Goal: Information Seeking & Learning: Compare options

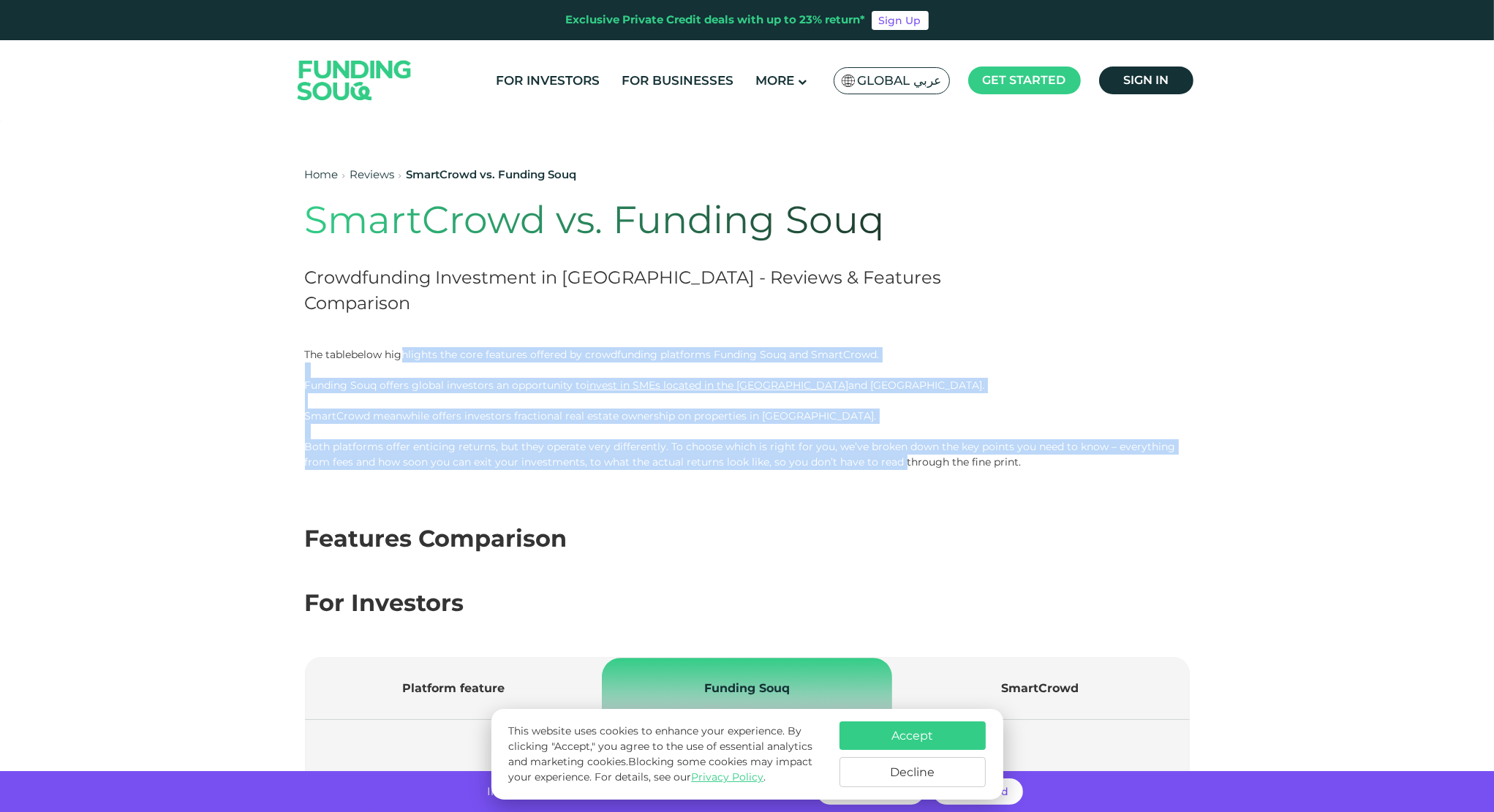
drag, startPoint x: 403, startPoint y: 355, endPoint x: 903, endPoint y: 464, distance: 511.7
click at [903, 464] on div "The tablebelow highlights the core features offered by crowdfunding platforms F…" at bounding box center [747, 409] width 885 height 123
click at [899, 464] on p "Both platforms offer enticing returns, but they operate very differently. To ch…" at bounding box center [747, 454] width 885 height 31
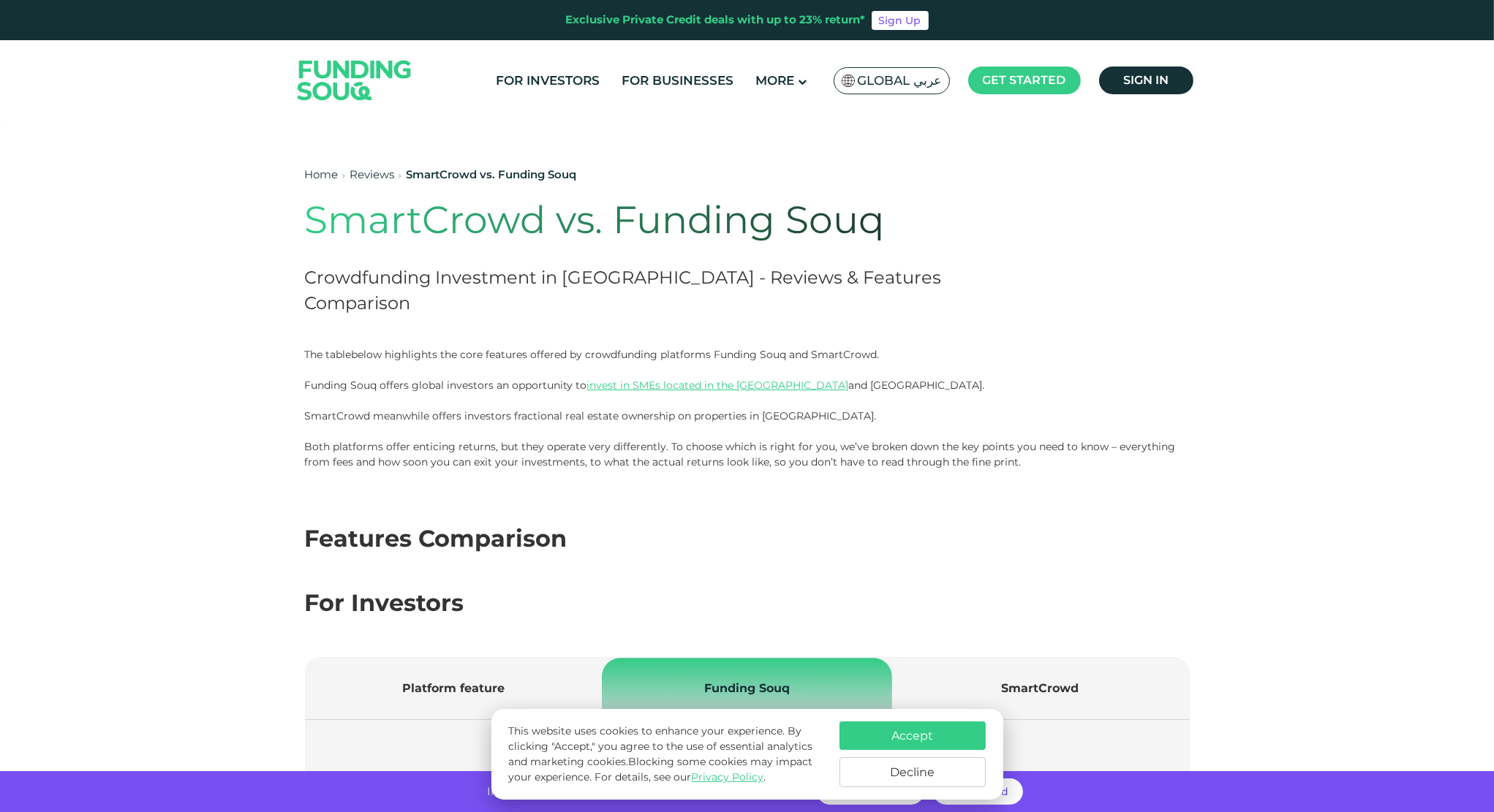
drag, startPoint x: 966, startPoint y: 482, endPoint x: 339, endPoint y: 321, distance: 647.3
click at [403, 320] on div "Home Reviews SmartCrowd vs. Funding Souq SmartCrowd vs. Funding Souq Crowdfundi…" at bounding box center [658, 241] width 707 height 212
click at [363, 295] on h2 "Crowdfunding Investment in [GEOGRAPHIC_DATA] - Reviews & Features Comparison" at bounding box center [658, 290] width 707 height 51
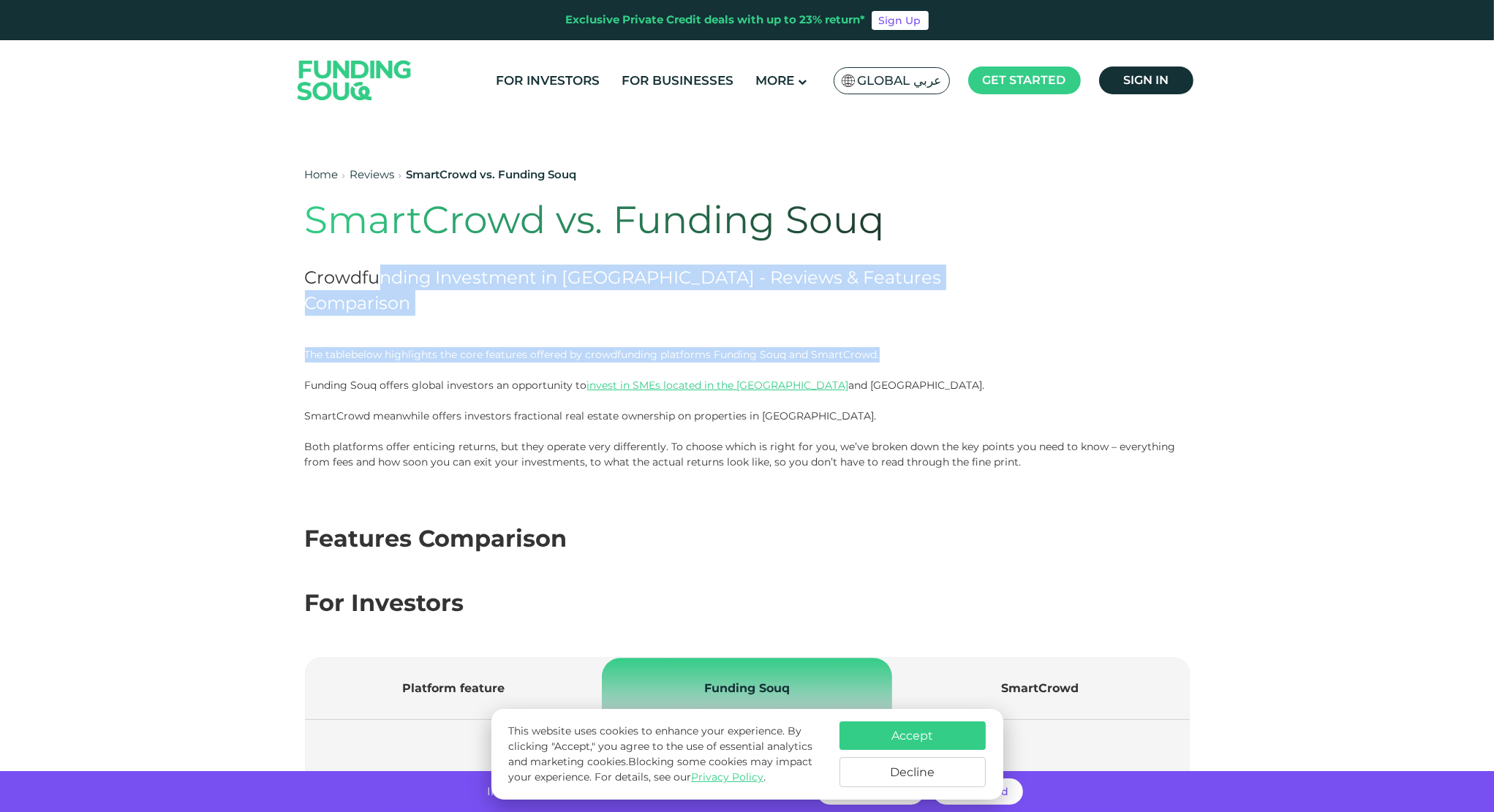
drag, startPoint x: 384, startPoint y: 295, endPoint x: 903, endPoint y: 362, distance: 523.3
click at [902, 363] on p at bounding box center [747, 370] width 885 height 15
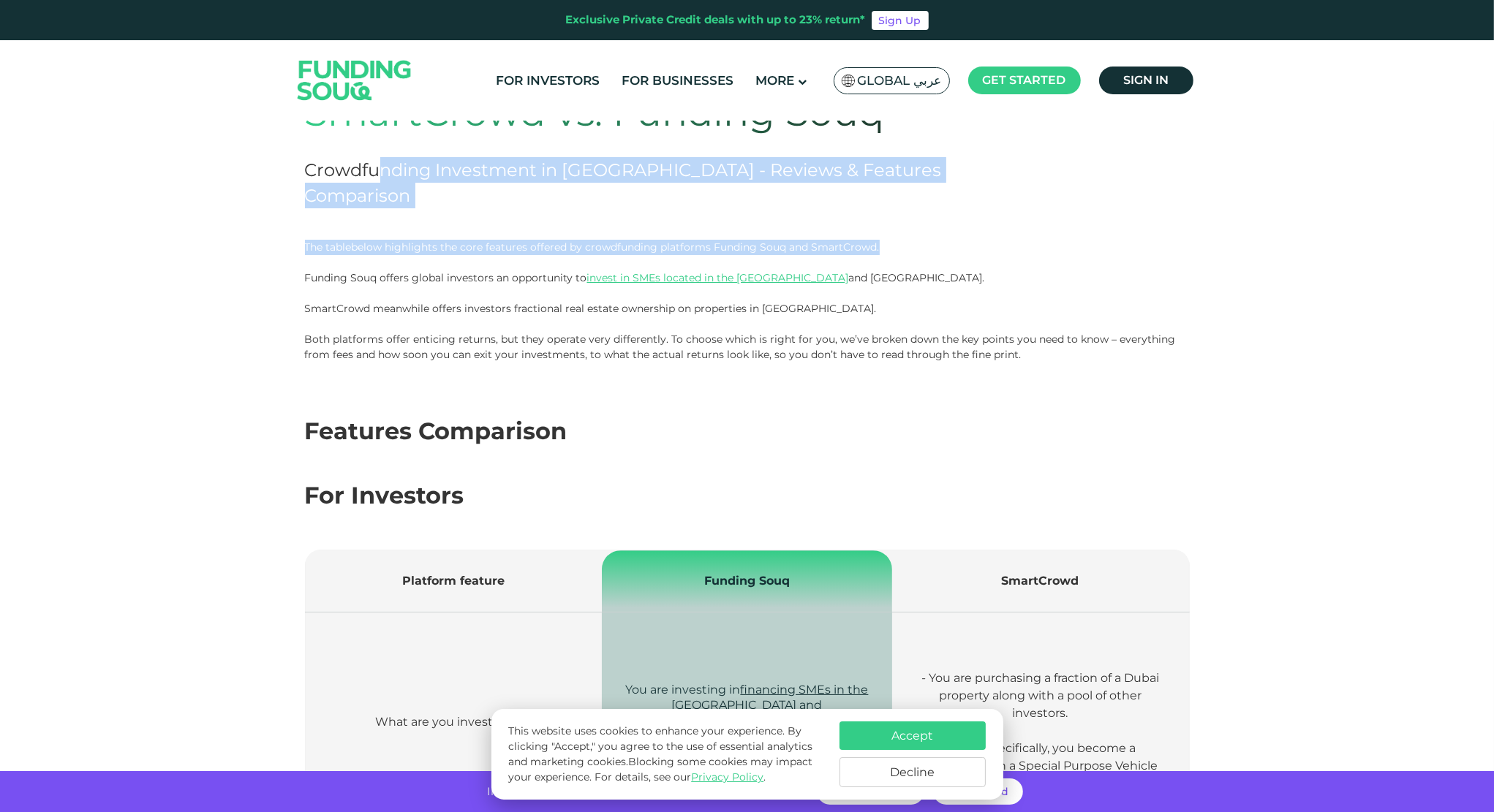
scroll to position [146, 0]
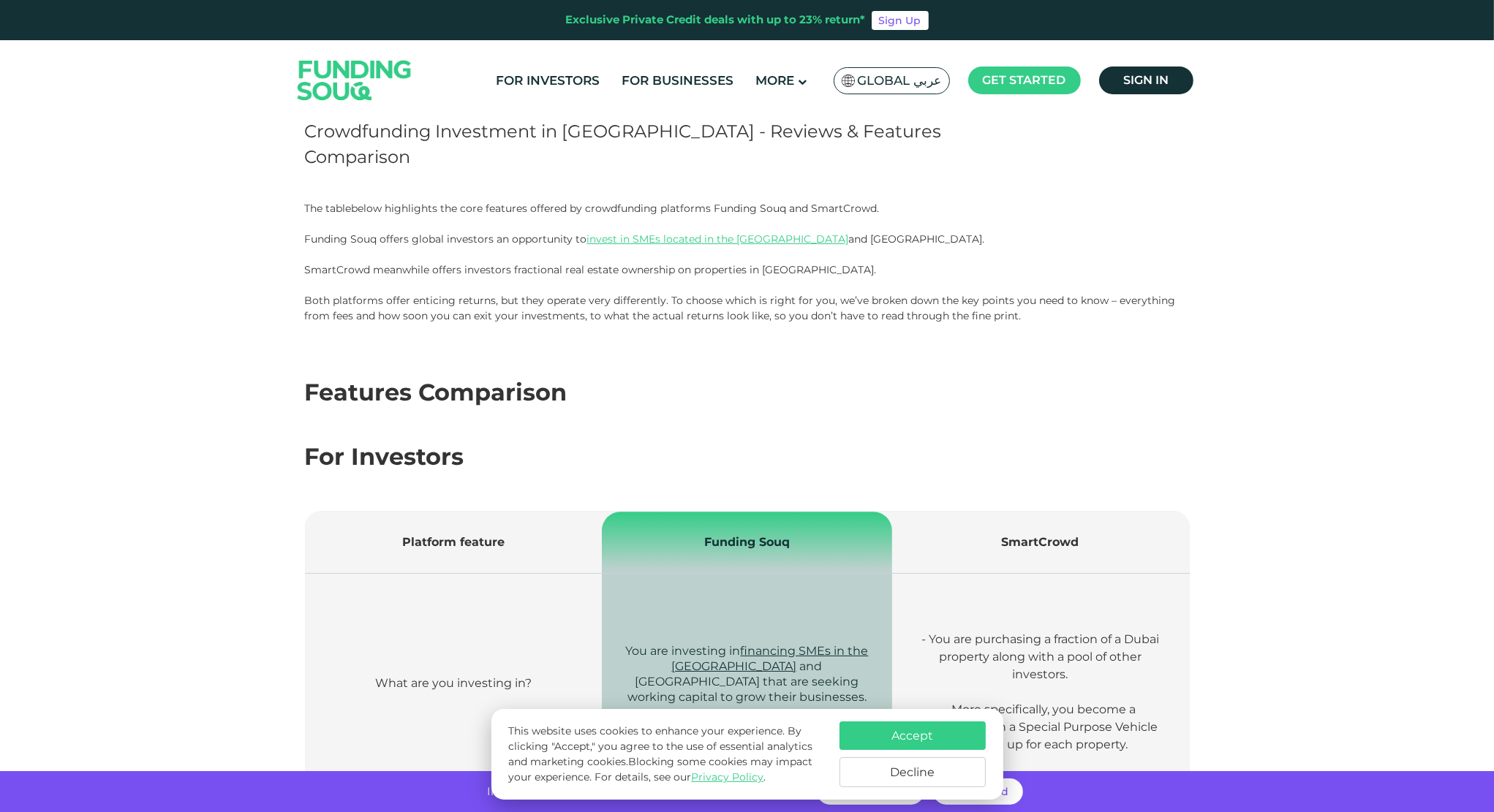
click at [415, 302] on p "Both platforms offer enticing returns, but they operate very differently. To ch…" at bounding box center [747, 308] width 885 height 31
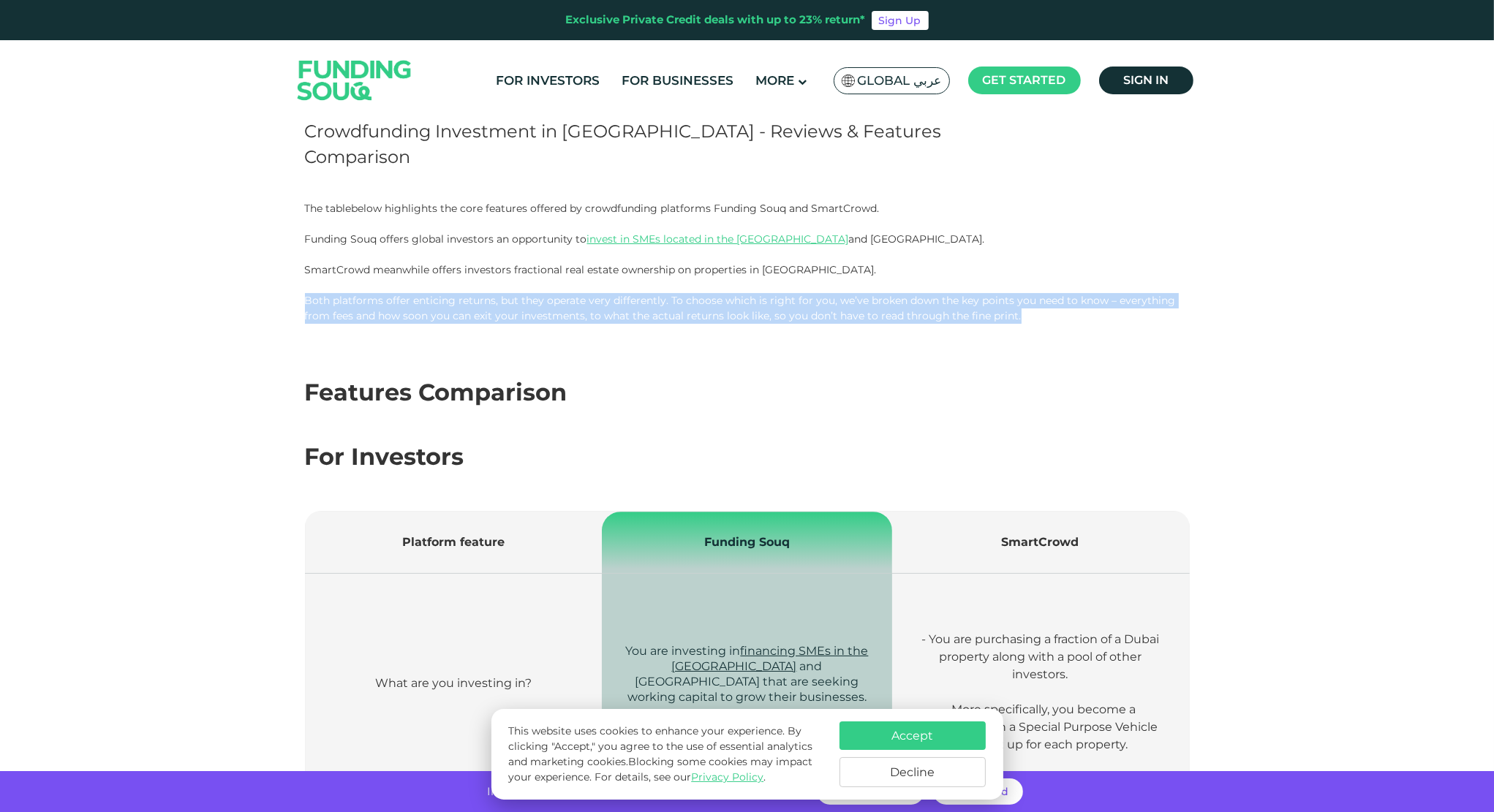
click at [415, 302] on p "Both platforms offer enticing returns, but they operate very differently. To ch…" at bounding box center [747, 308] width 885 height 31
click at [472, 307] on p "Both platforms offer enticing returns, but they operate very differently. To ch…" at bounding box center [747, 308] width 885 height 31
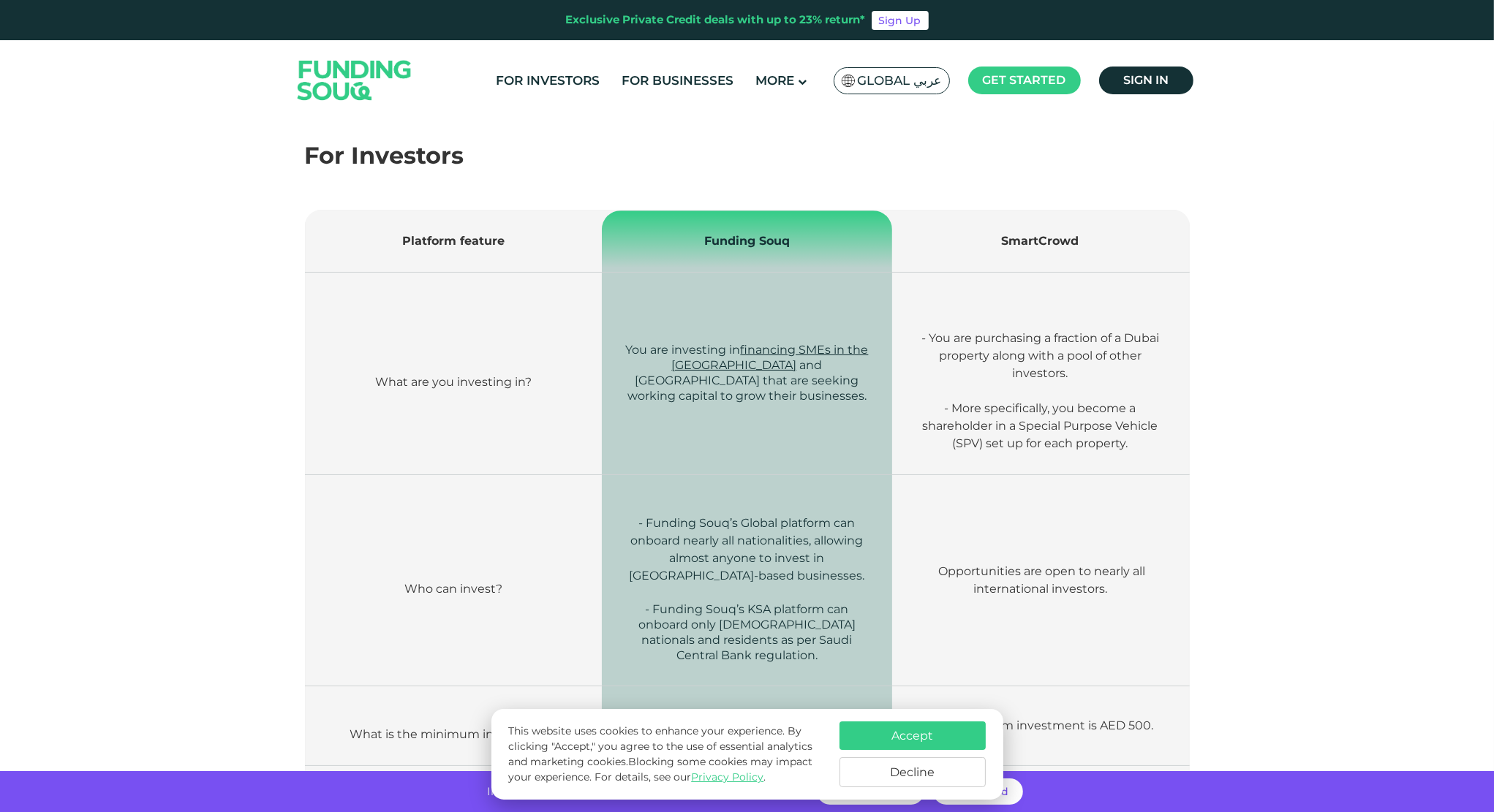
scroll to position [439, 0]
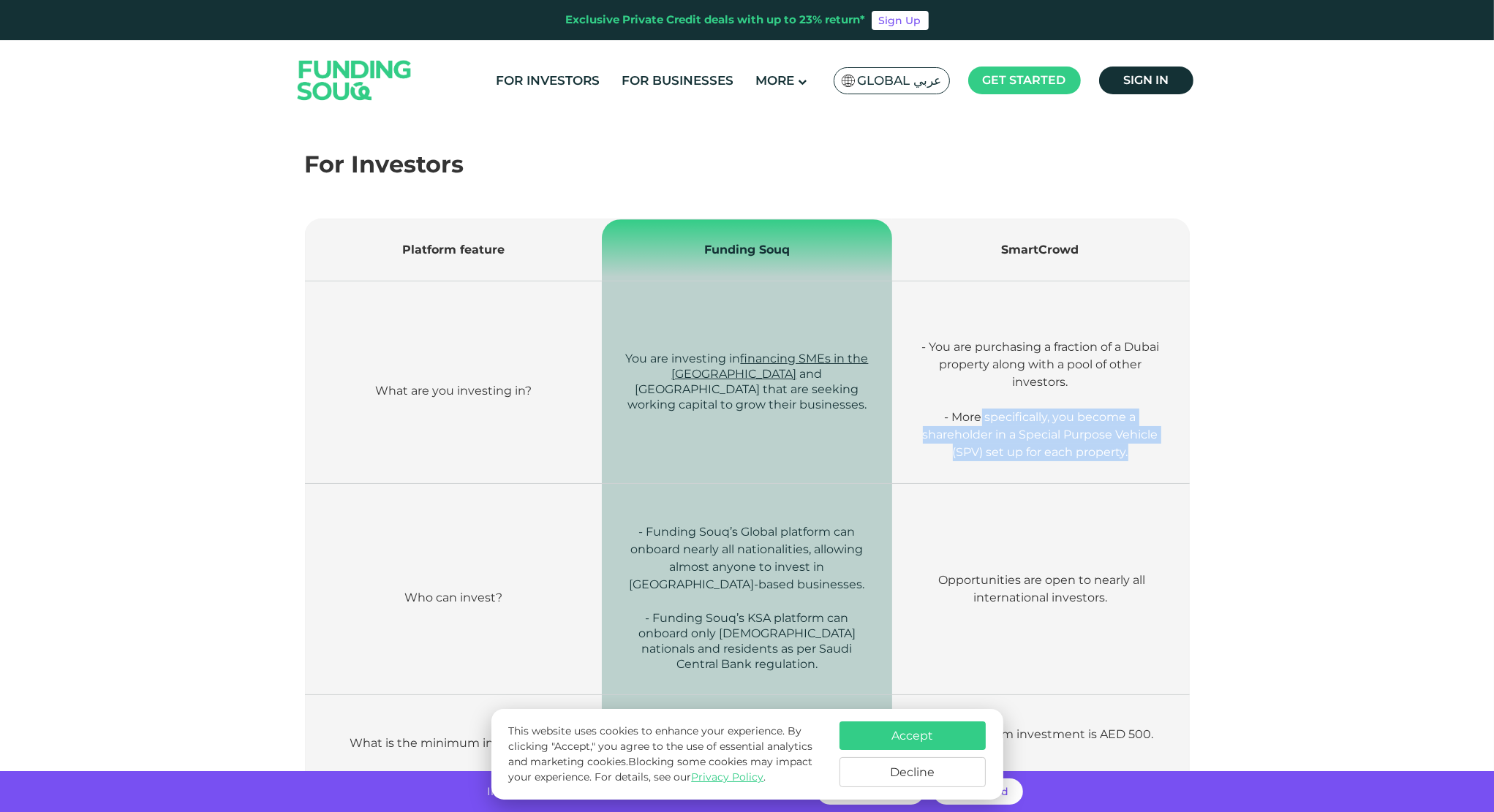
drag, startPoint x: 983, startPoint y: 412, endPoint x: 1131, endPoint y: 461, distance: 155.9
click at [1131, 461] on td "- You are purchasing a fraction of a Dubai property along with a pool of other …" at bounding box center [1041, 382] width 297 height 202
click at [1129, 461] on td "- You are purchasing a fraction of a Dubai property along with a pool of other …" at bounding box center [1041, 382] width 297 height 202
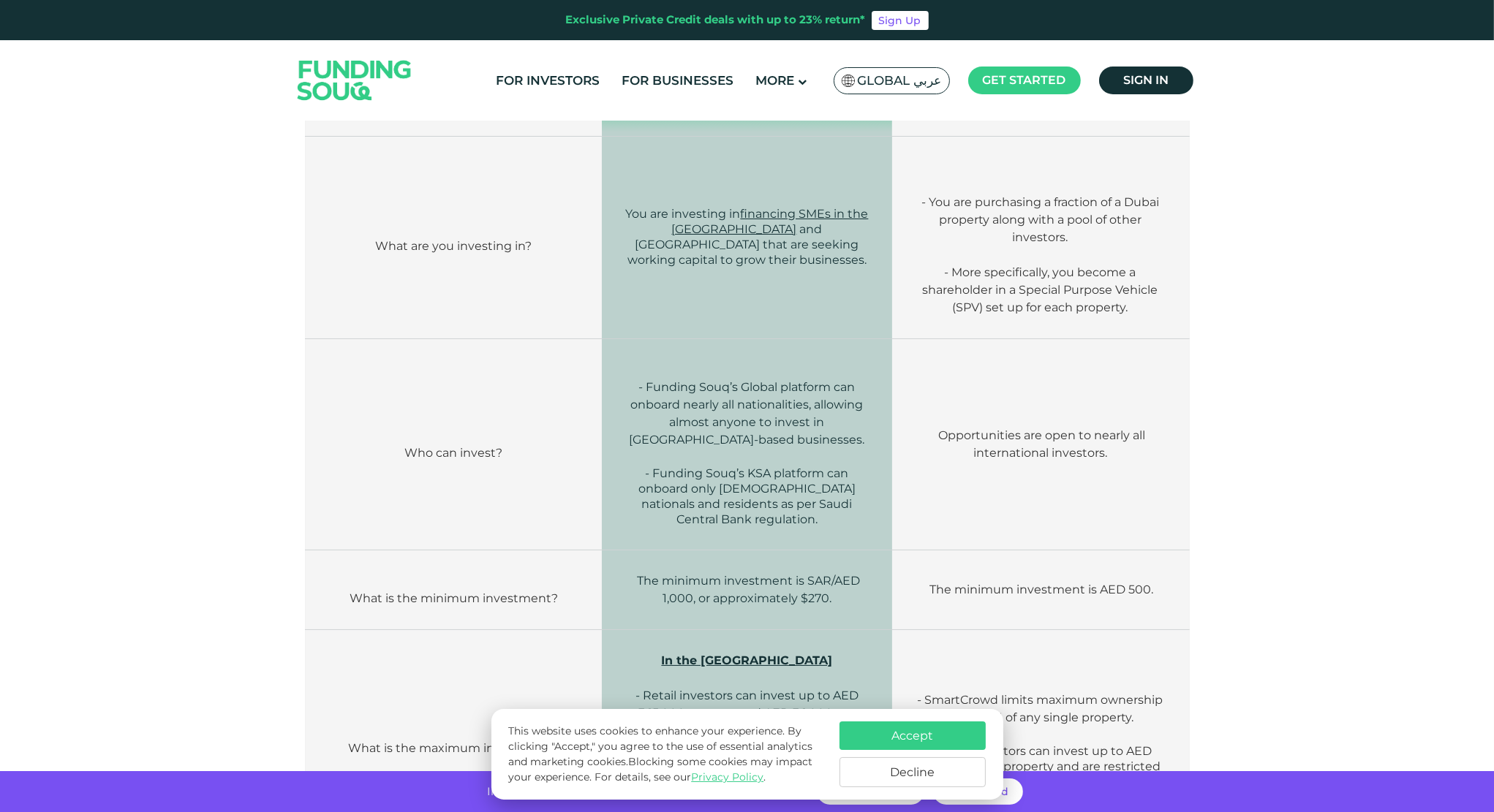
scroll to position [585, 0]
drag, startPoint x: 707, startPoint y: 385, endPoint x: 785, endPoint y: 431, distance: 90.6
click at [785, 431] on p "- Funding Souq’s Global platform can onboard nearly all nationalities, allowing…" at bounding box center [747, 412] width 246 height 70
drag, startPoint x: 1096, startPoint y: 461, endPoint x: 1036, endPoint y: 455, distance: 60.3
click at [1095, 461] on td "Opportunities are open to nearly all international investors." at bounding box center [1041, 443] width 297 height 211
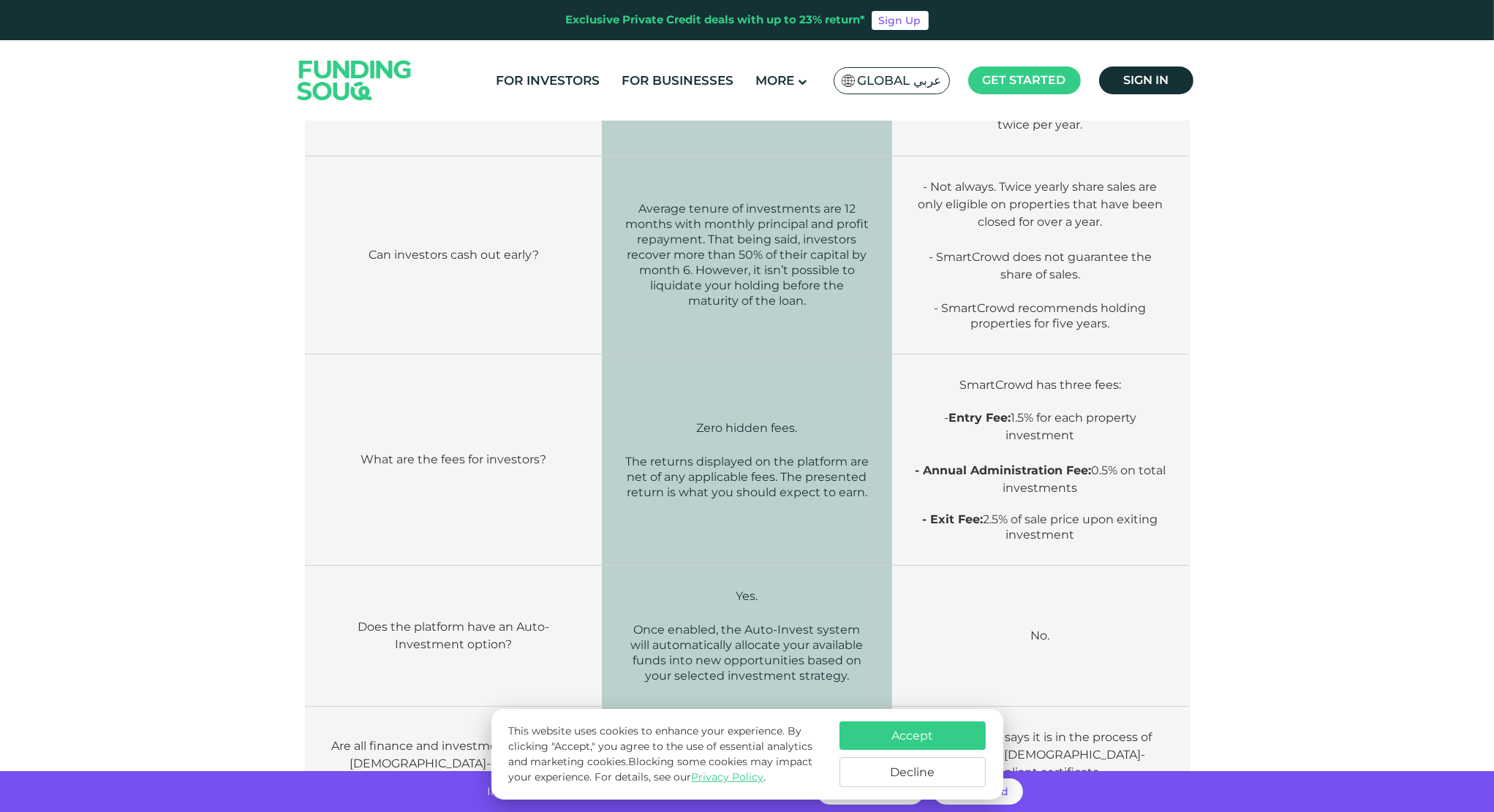
scroll to position [1755, 0]
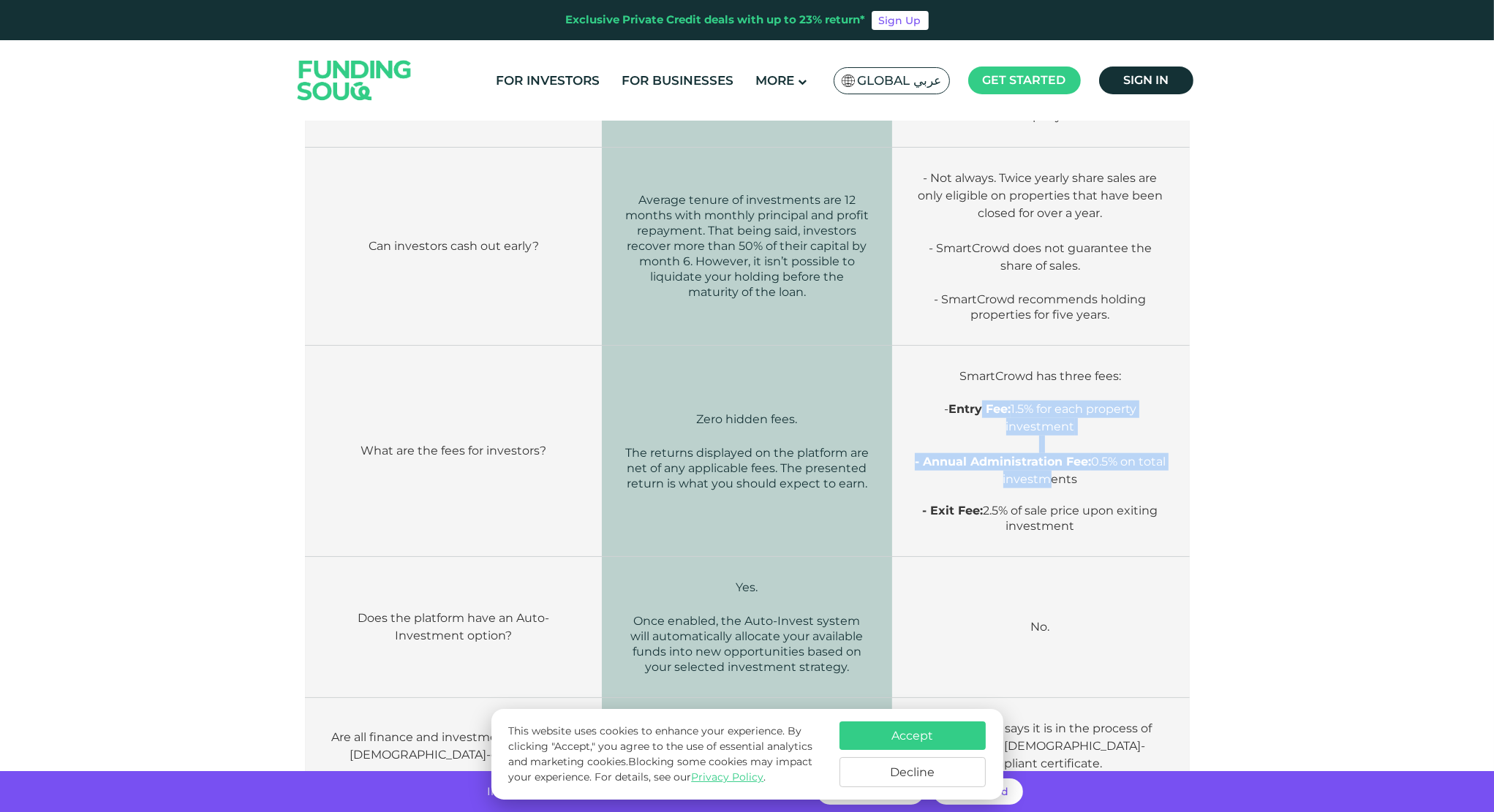
drag, startPoint x: 983, startPoint y: 389, endPoint x: 1059, endPoint y: 468, distance: 109.6
click at [1059, 468] on p "SmartCrowd has three fees: - Entry Fee: 1.5% for each property investment - Ann…" at bounding box center [1041, 435] width 253 height 136
click at [1057, 467] on span "- Annual Administration Fee: 0.5% on total investments" at bounding box center [1040, 462] width 250 height 49
click at [774, 446] on span "The returns displayed on the platform are net of any applicable fees. The prese…" at bounding box center [746, 468] width 243 height 45
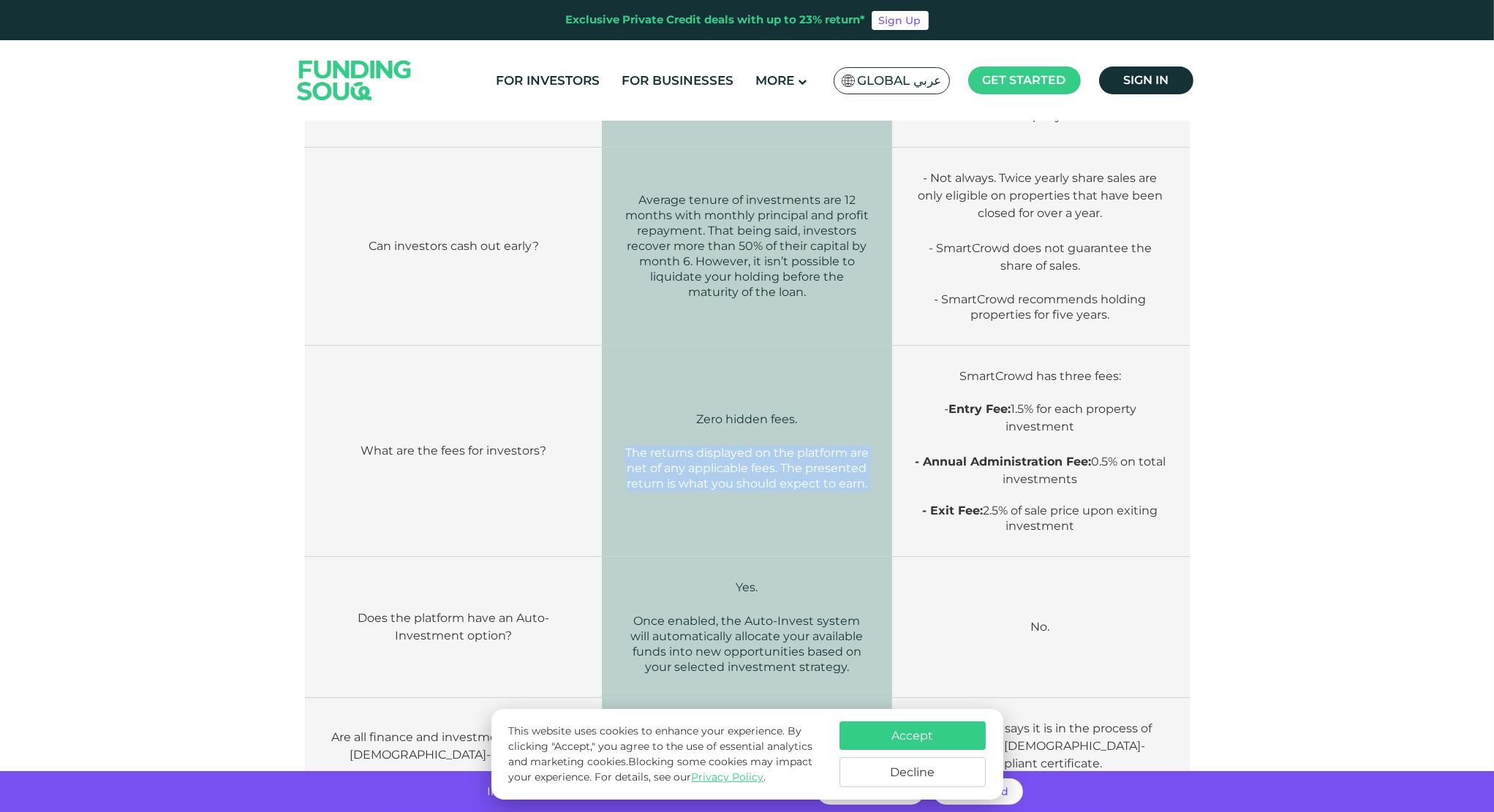
click at [774, 446] on span "The returns displayed on the platform are net of any applicable fees. The prese…" at bounding box center [746, 468] width 243 height 45
click at [777, 461] on span "The returns displayed on the platform are net of any applicable fees. The prese…" at bounding box center [746, 468] width 243 height 45
click at [769, 446] on span "The returns displayed on the platform are net of any applicable fees. The prese…" at bounding box center [746, 468] width 243 height 45
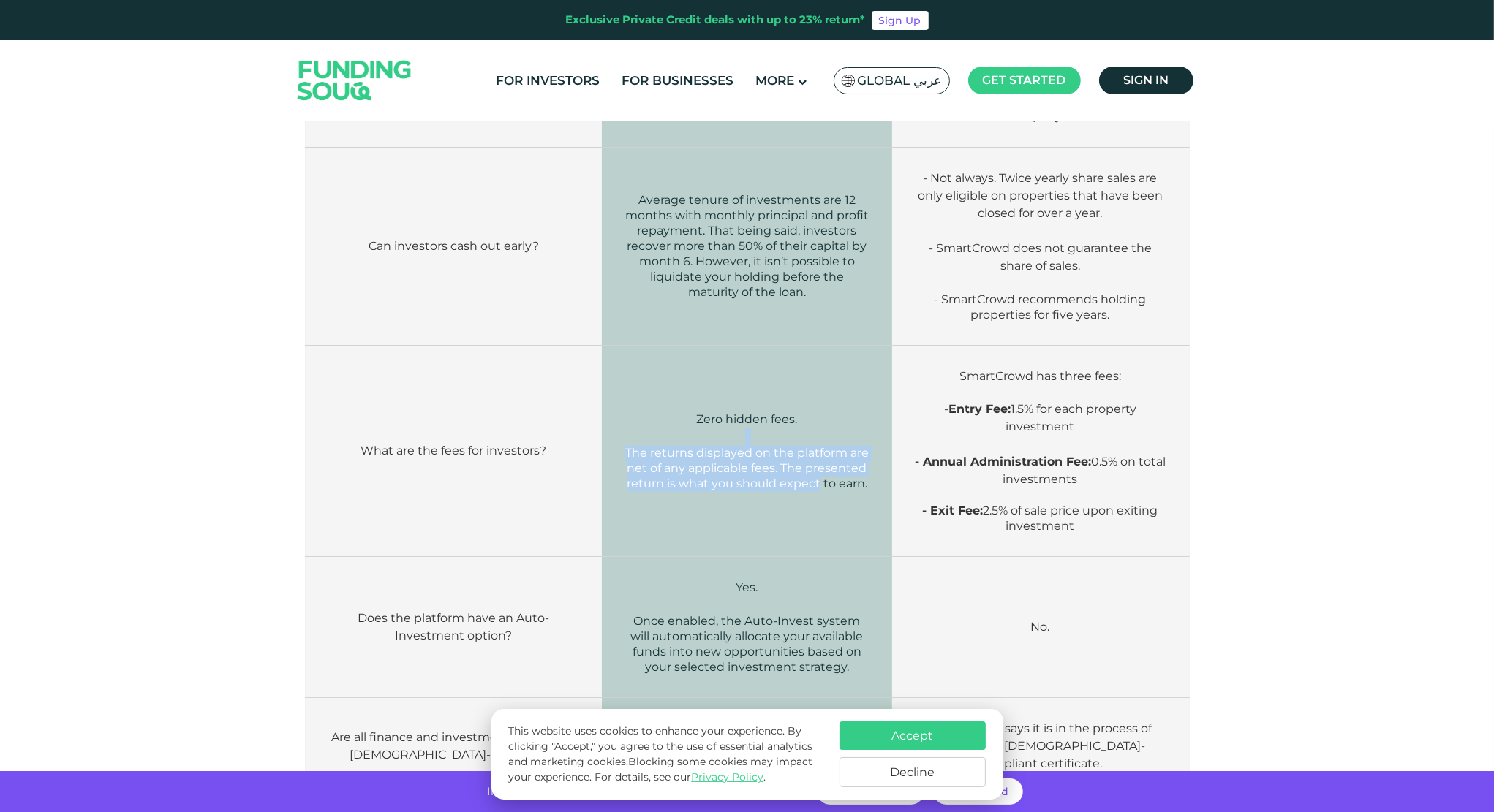
drag, startPoint x: 693, startPoint y: 432, endPoint x: 818, endPoint y: 477, distance: 132.9
click at [818, 477] on span "The returns displayed on the platform are net of any applicable fees. The prese…" at bounding box center [746, 468] width 243 height 45
click at [793, 480] on td "Zero hidden fees. The returns displayed on the platform are net of any applicab…" at bounding box center [746, 452] width 289 height 211
drag, startPoint x: 758, startPoint y: 464, endPoint x: 801, endPoint y: 485, distance: 47.9
click at [801, 485] on td "Zero hidden fees. The returns displayed on the platform are net of any applicab…" at bounding box center [746, 452] width 289 height 211
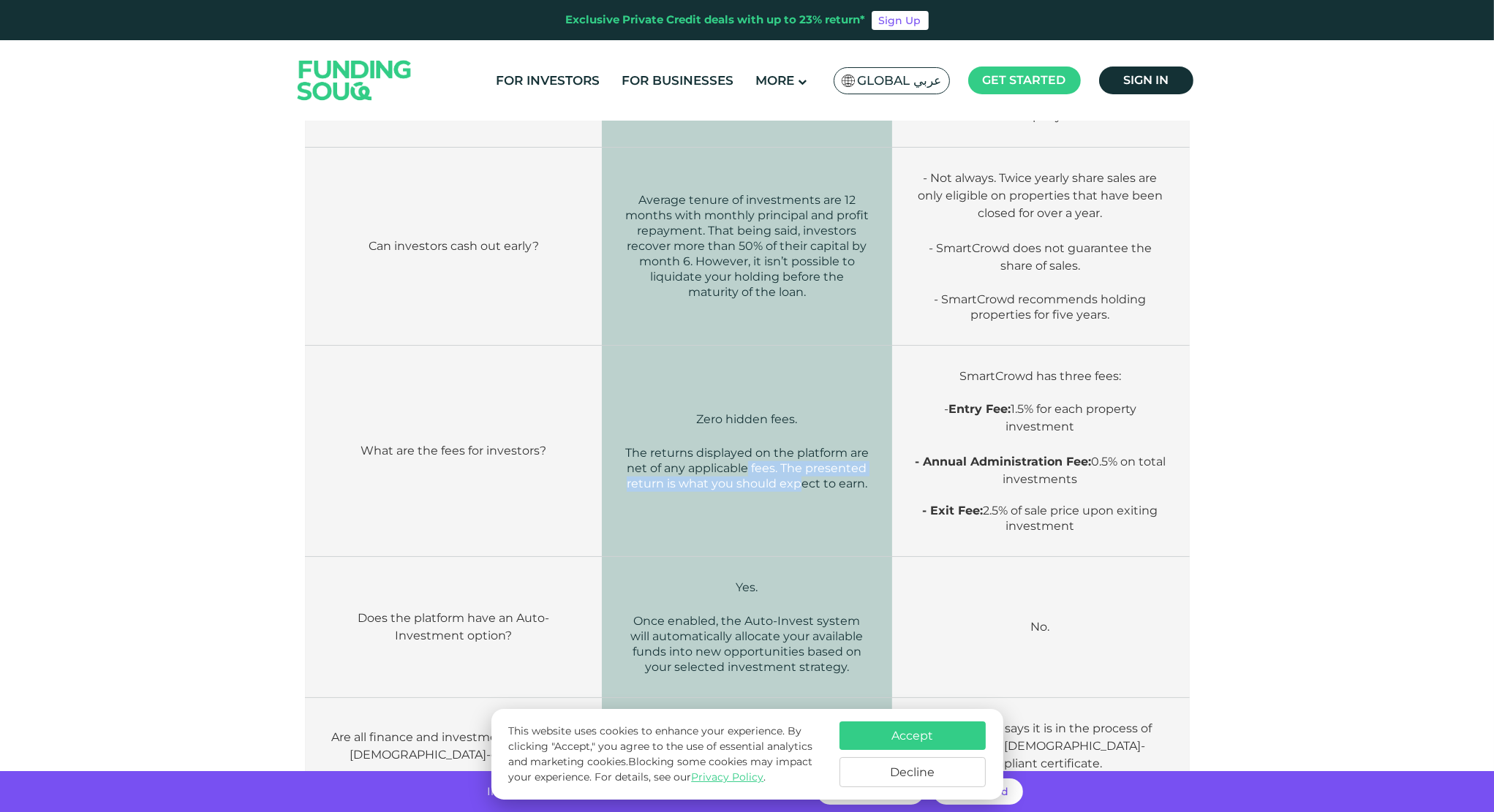
click at [800, 485] on td "Zero hidden fees. The returns displayed on the platform are net of any applicab…" at bounding box center [746, 452] width 289 height 211
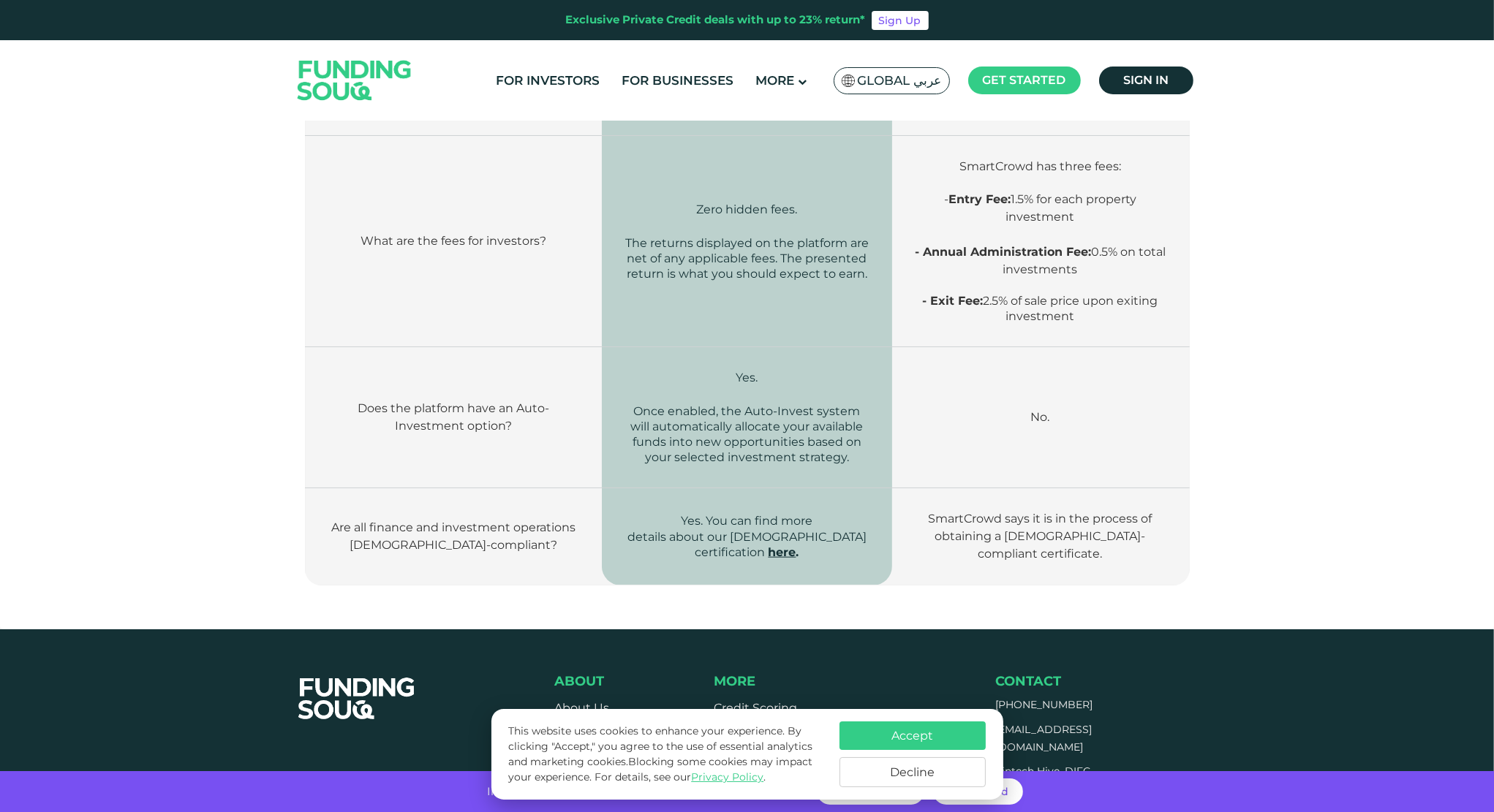
scroll to position [1974, 0]
